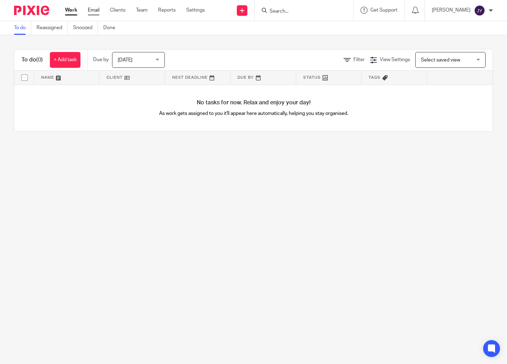
click at [94, 8] on link "Email" at bounding box center [94, 10] width 12 height 7
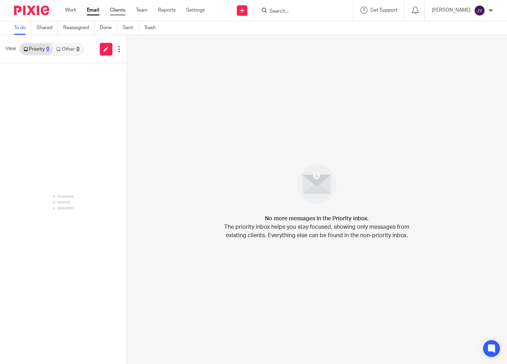
click at [117, 9] on link "Clients" at bounding box center [117, 10] width 15 height 7
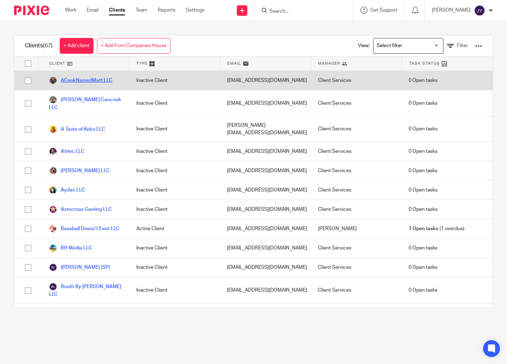
click at [90, 80] on link "ACookNamedMatt LLC" at bounding box center [81, 80] width 64 height 8
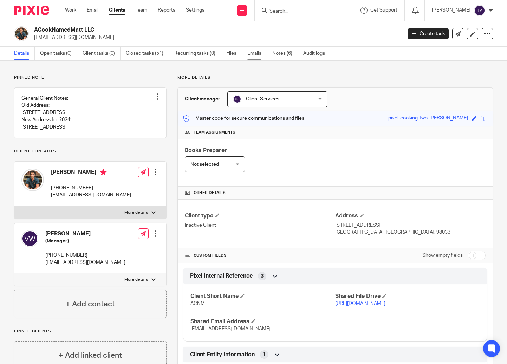
click at [256, 52] on link "Emails" at bounding box center [257, 54] width 20 height 14
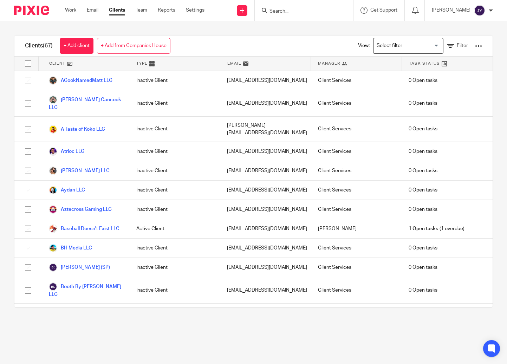
click at [415, 44] on input "Search for option" at bounding box center [406, 46] width 65 height 12
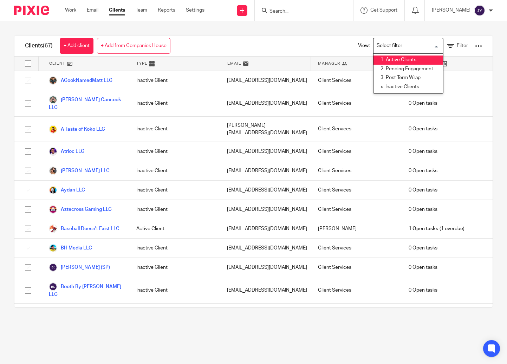
click at [405, 62] on li "1_Active Clients" at bounding box center [408, 59] width 70 height 9
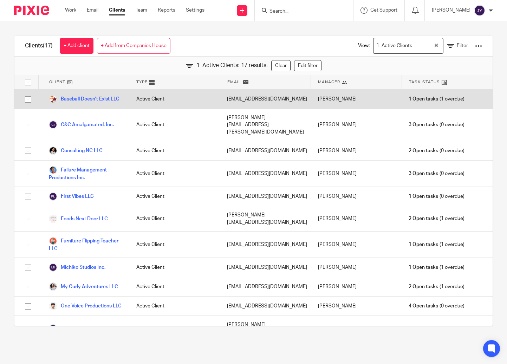
click at [85, 97] on link "Baseball Doesn't Exist LLC" at bounding box center [84, 99] width 71 height 8
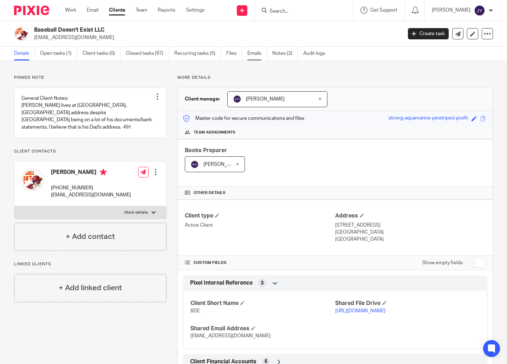
click at [252, 52] on link "Emails" at bounding box center [257, 54] width 20 height 14
